Goal: Transaction & Acquisition: Purchase product/service

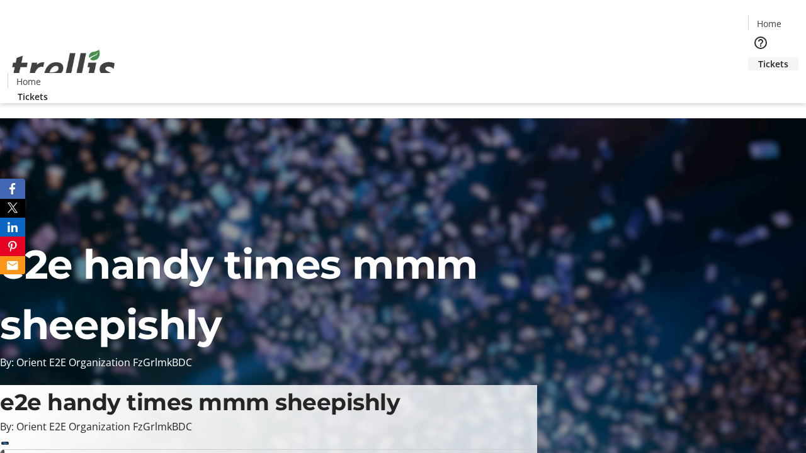
click at [758, 57] on span "Tickets" at bounding box center [773, 63] width 30 height 13
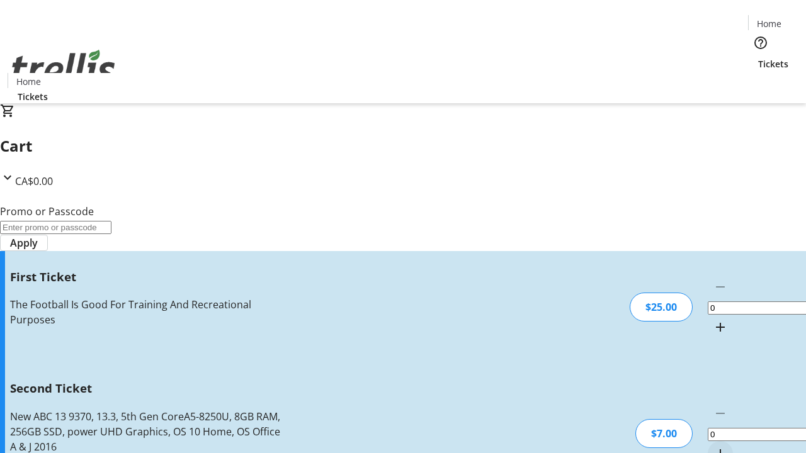
click at [713, 320] on mat-icon "Increment by one" at bounding box center [720, 327] width 15 height 15
type input "1"
click at [713, 446] on mat-icon "Increment by one" at bounding box center [720, 453] width 15 height 15
type input "2"
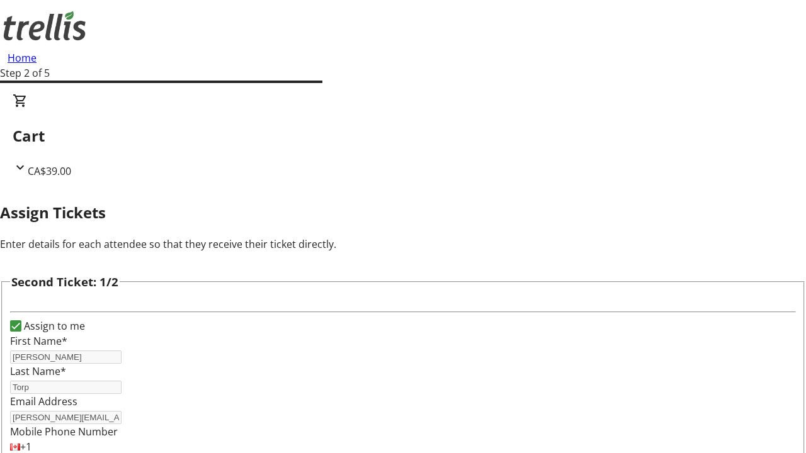
type input "[PERSON_NAME]"
type input "[PERSON_NAME][EMAIL_ADDRESS][DOMAIN_NAME]"
